Goal: Task Accomplishment & Management: Manage account settings

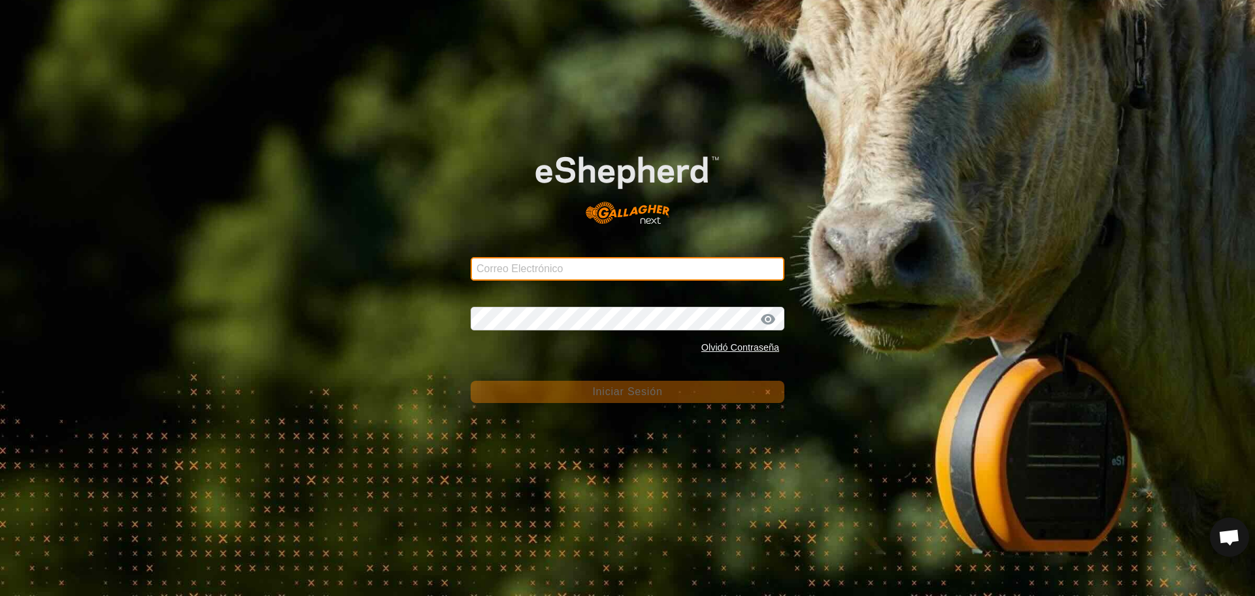
drag, startPoint x: 538, startPoint y: 269, endPoint x: 584, endPoint y: 236, distance: 56.6
click at [538, 269] on input "Correo Electrónico" at bounding box center [628, 269] width 314 height 24
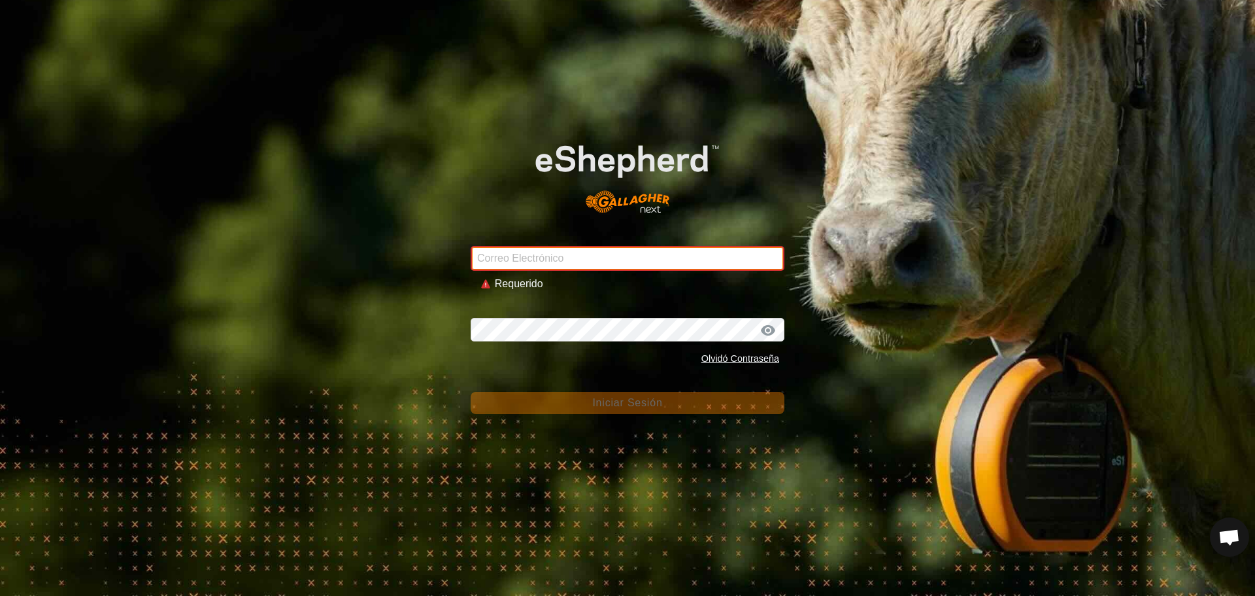
type input "[EMAIL_ADDRESS][DOMAIN_NAME]"
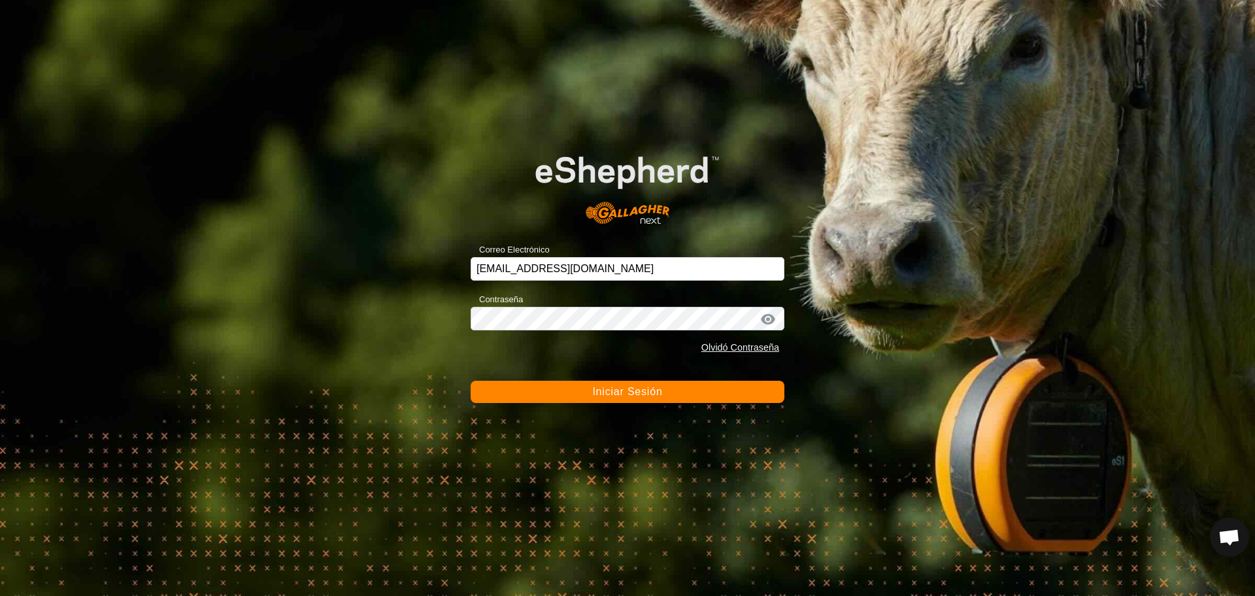
click at [616, 388] on span "Iniciar Sesión" at bounding box center [627, 391] width 70 height 11
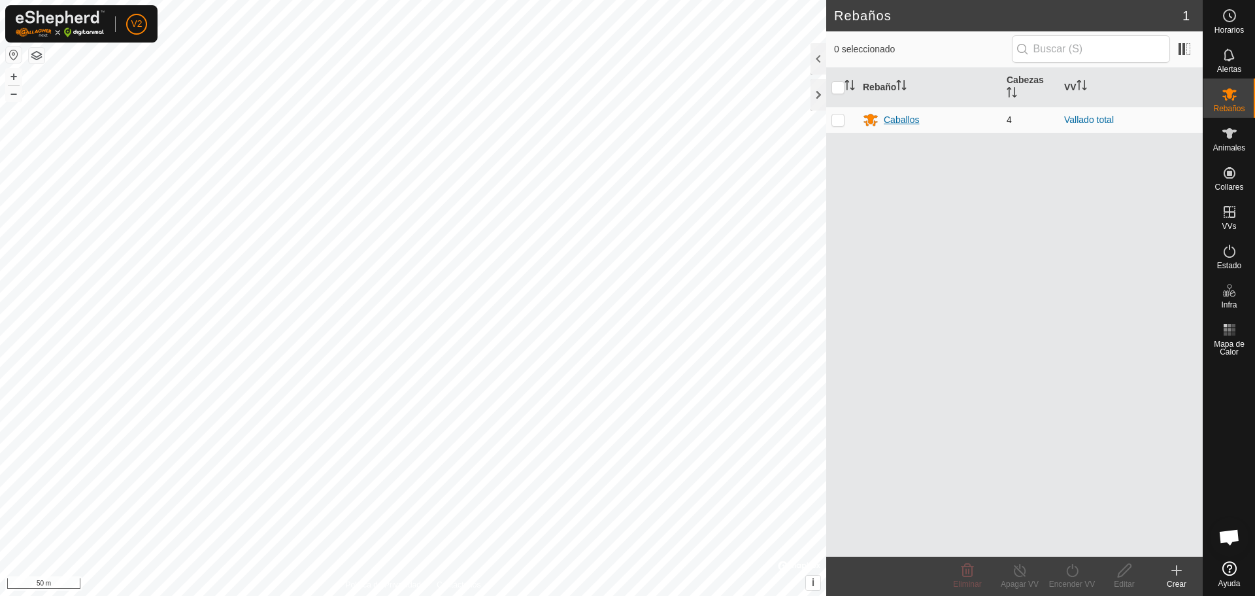
click at [900, 119] on div "Caballos" at bounding box center [901, 120] width 35 height 14
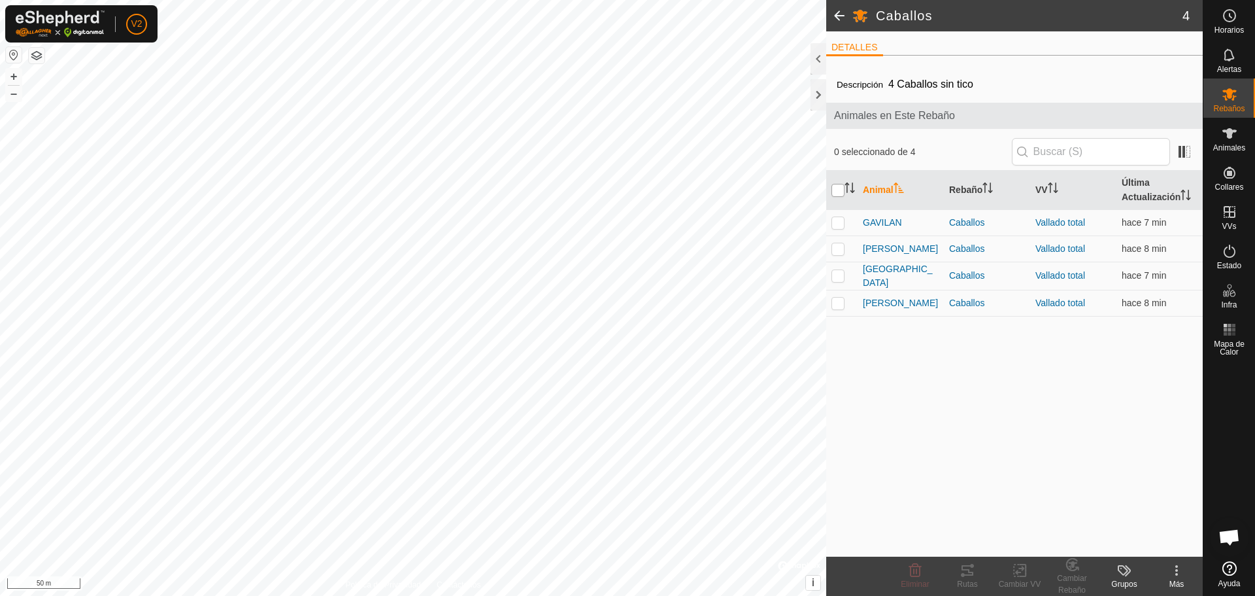
click at [838, 192] on input "checkbox" at bounding box center [838, 190] width 13 height 13
checkbox input "true"
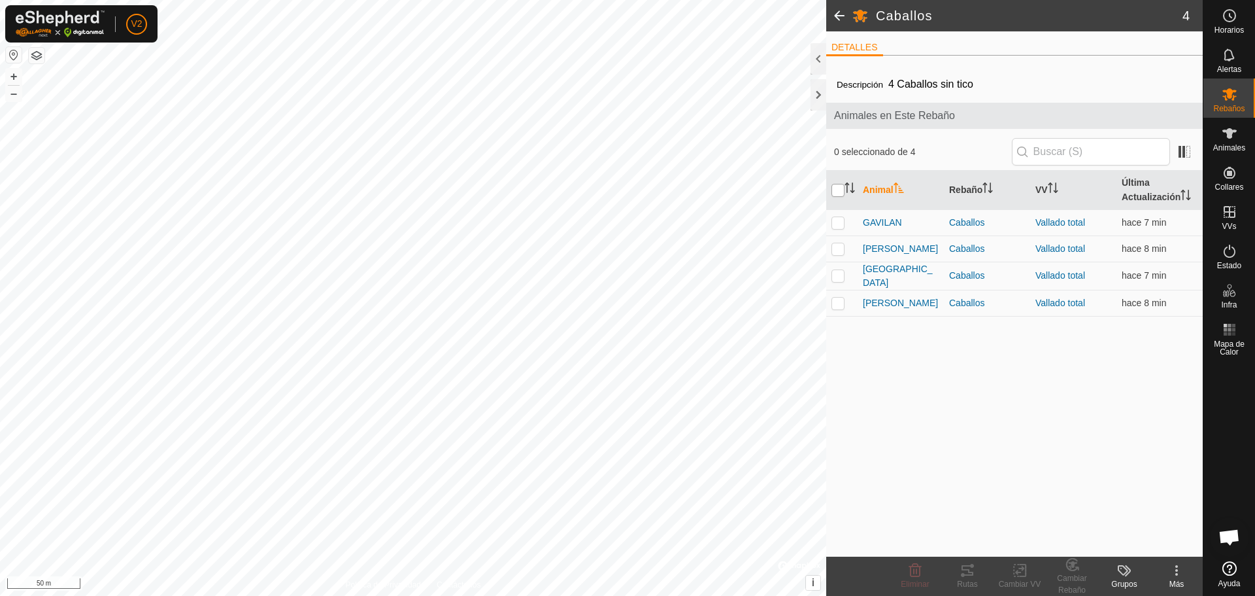
checkbox input "true"
click at [971, 571] on icon at bounding box center [968, 570] width 16 height 16
